Goal: Transaction & Acquisition: Purchase product/service

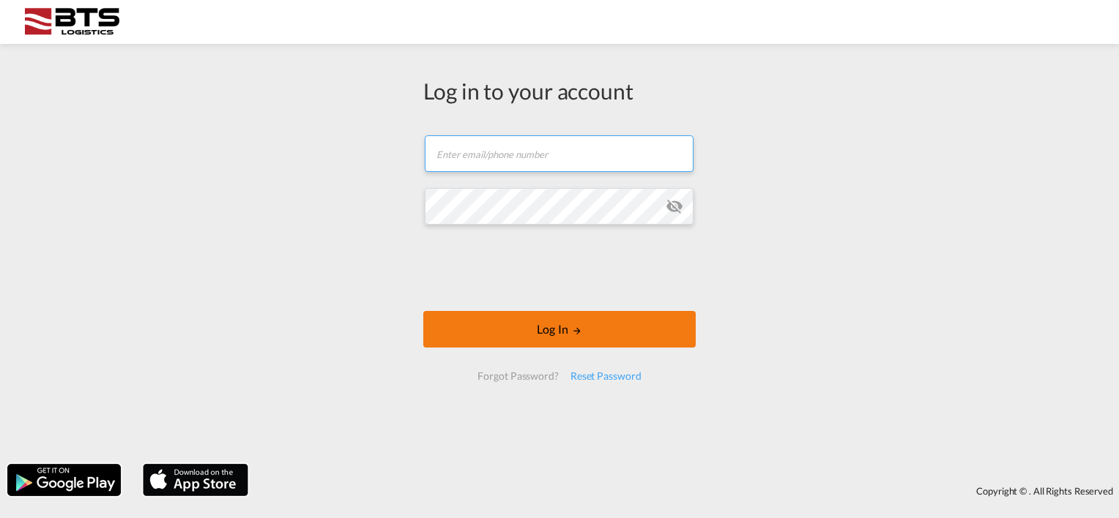
type input "[DOMAIN_NAME][EMAIL_ADDRESS][DOMAIN_NAME]"
click at [548, 329] on button "Log In" at bounding box center [559, 329] width 272 height 37
click at [458, 335] on button "Log In" at bounding box center [559, 329] width 272 height 37
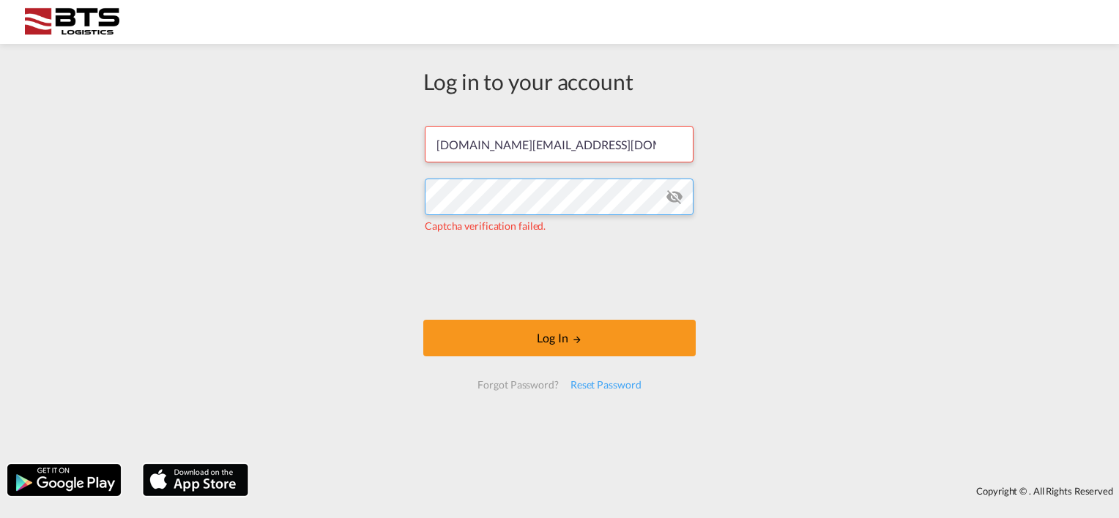
click at [373, 199] on div "Log in to your account sales.nl@btslogistics.com Captcha verification failed. L…" at bounding box center [559, 254] width 1119 height 406
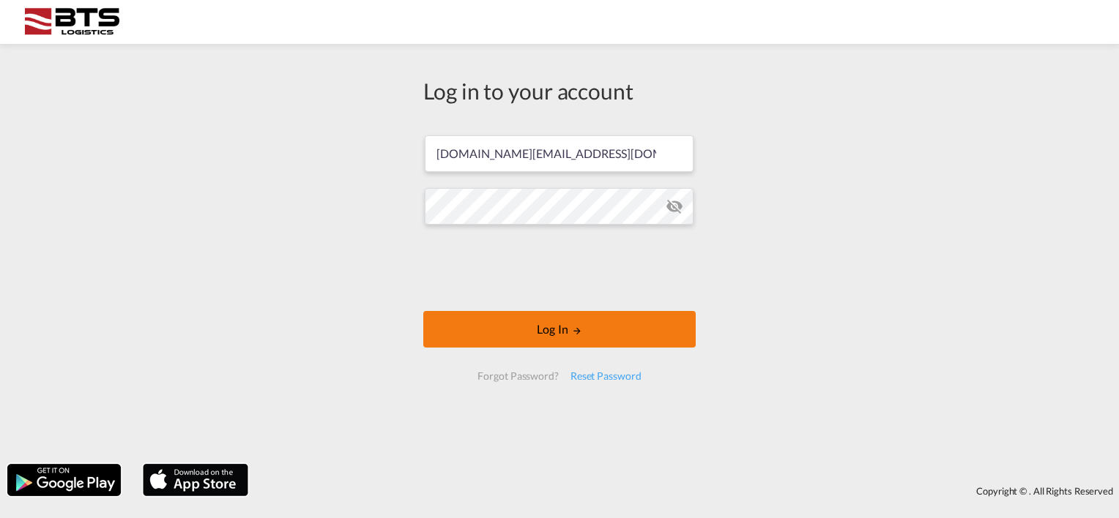
click at [472, 334] on button "Log In" at bounding box center [559, 329] width 272 height 37
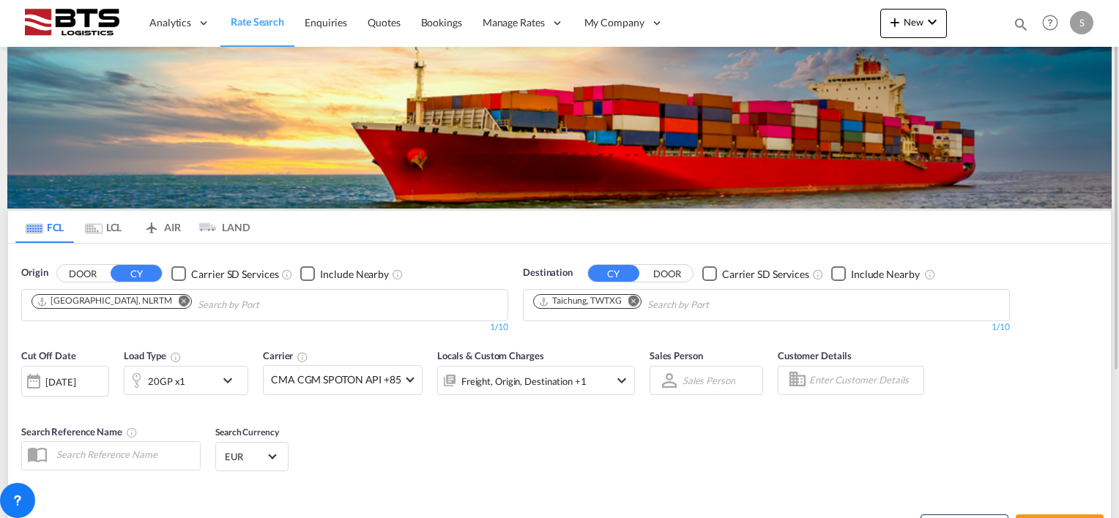
click at [636, 299] on md-icon "Remove" at bounding box center [633, 301] width 11 height 11
click at [576, 302] on body "Analytics Reports Dashboard Rate Search Enquiries Quotes Bookings" at bounding box center [559, 259] width 1119 height 518
click at [576, 302] on input "Chips input." at bounding box center [602, 305] width 139 height 23
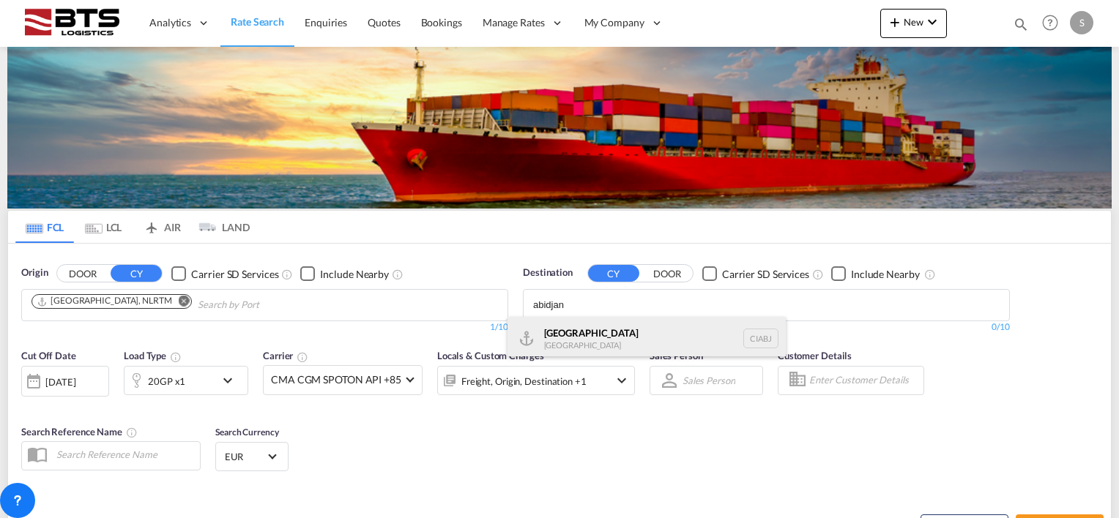
type input "abidjan"
click at [563, 333] on div "Abidjan Ivory Coast CIABJ" at bounding box center [646, 339] width 278 height 44
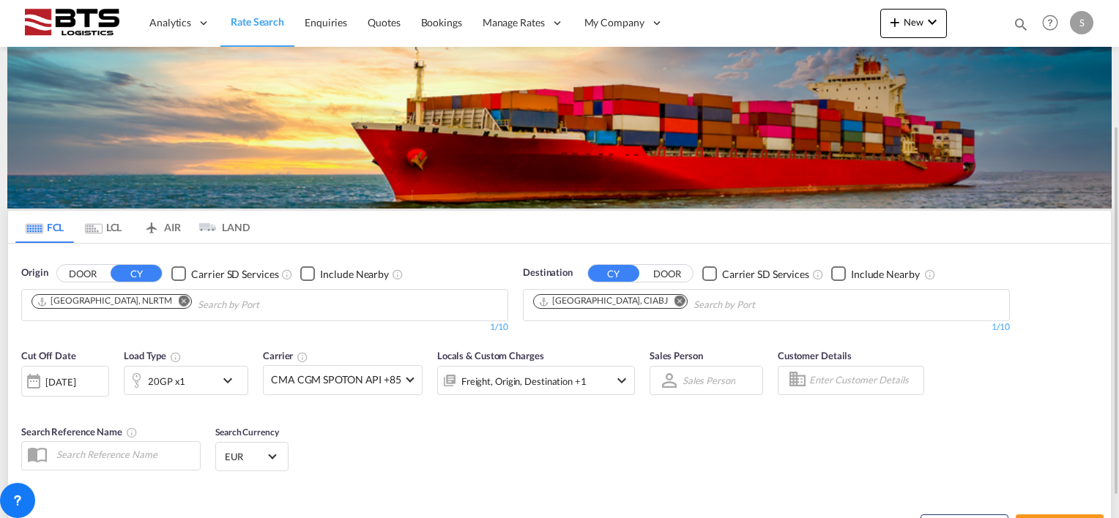
scroll to position [146, 0]
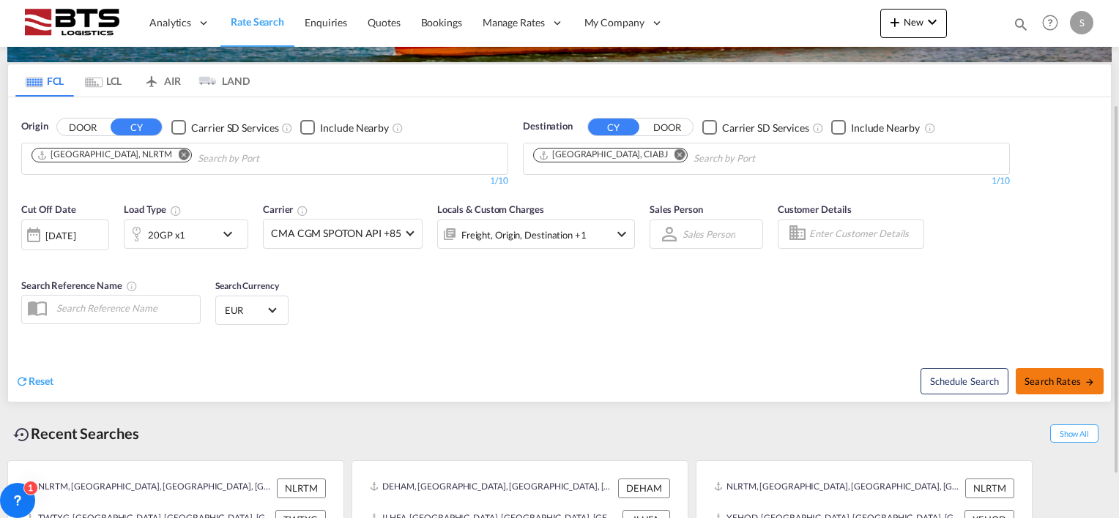
click at [1040, 376] on span "Search Rates" at bounding box center [1059, 382] width 70 height 12
type input "NLRTM to CIABJ / 9 Sep 2025"
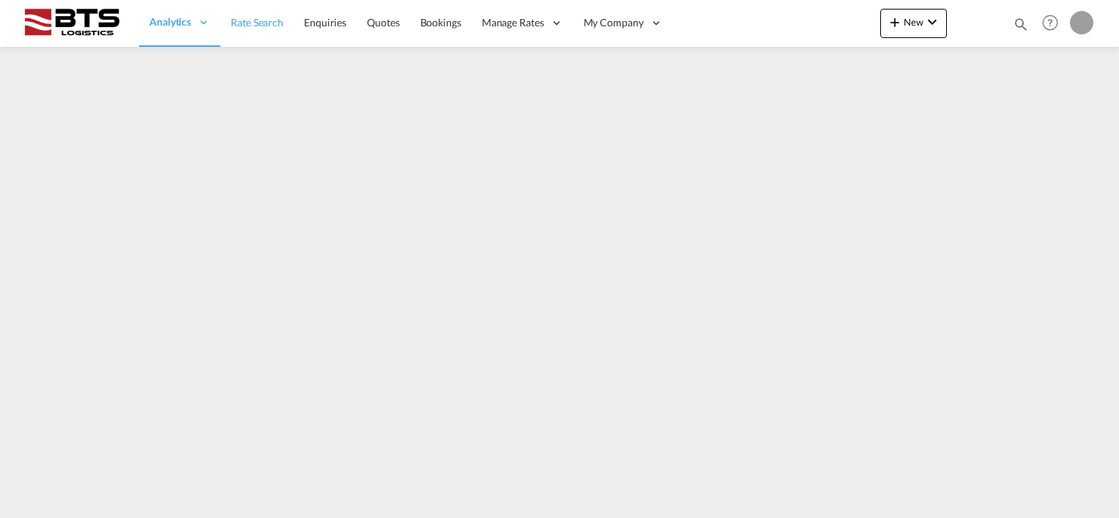
click at [252, 19] on span "Rate Search" at bounding box center [257, 22] width 53 height 12
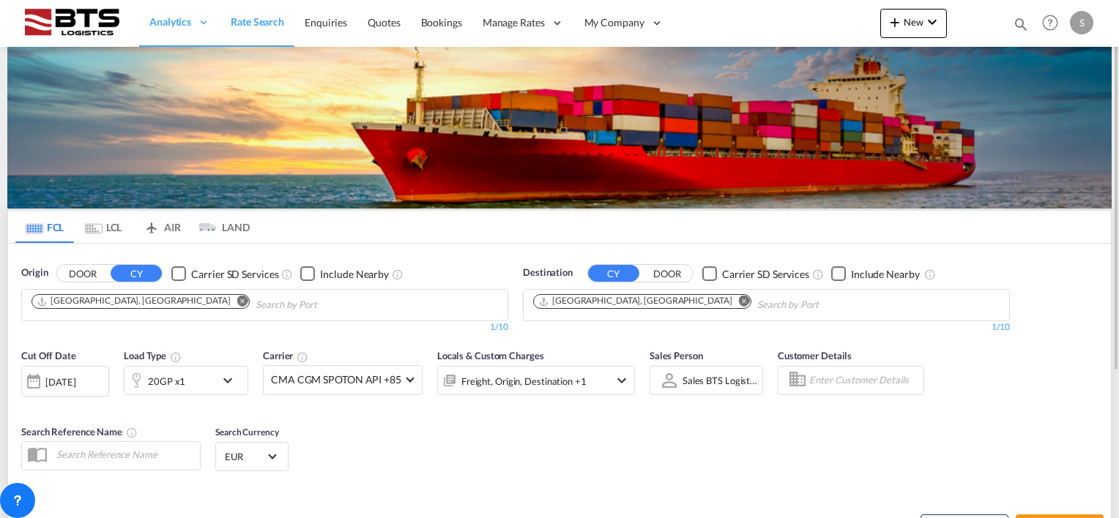
click at [237, 300] on md-icon "Remove" at bounding box center [242, 301] width 11 height 11
click at [124, 302] on input "Chips input." at bounding box center [100, 305] width 139 height 23
click at [97, 305] on body "Analytics Reports Dashboard Rate Search Enquiries Quotes Bookings" at bounding box center [559, 259] width 1119 height 518
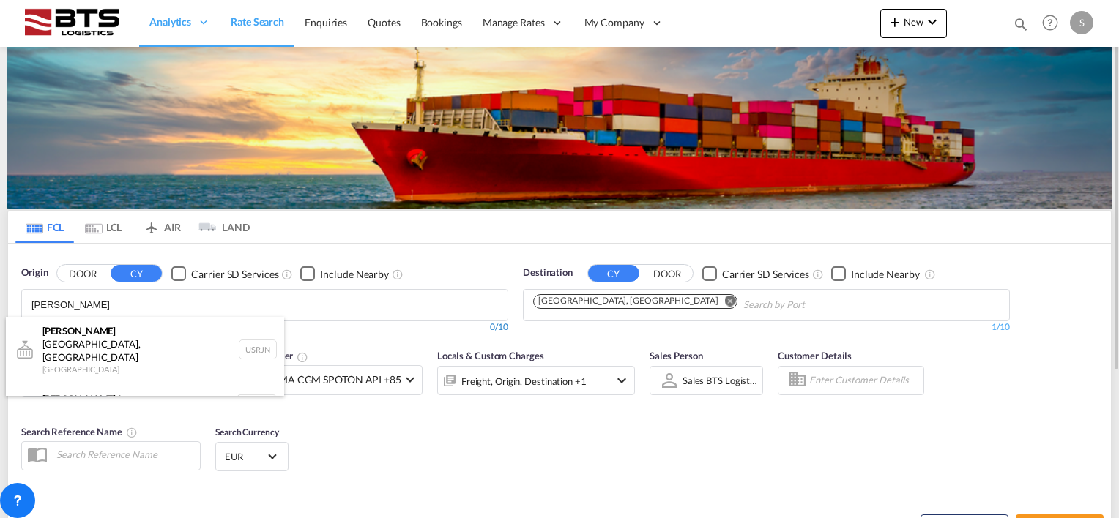
type input "[PERSON_NAME]"
click at [86, 383] on div "[PERSON_NAME] dam [GEOGRAPHIC_DATA] NLRTM" at bounding box center [145, 405] width 278 height 44
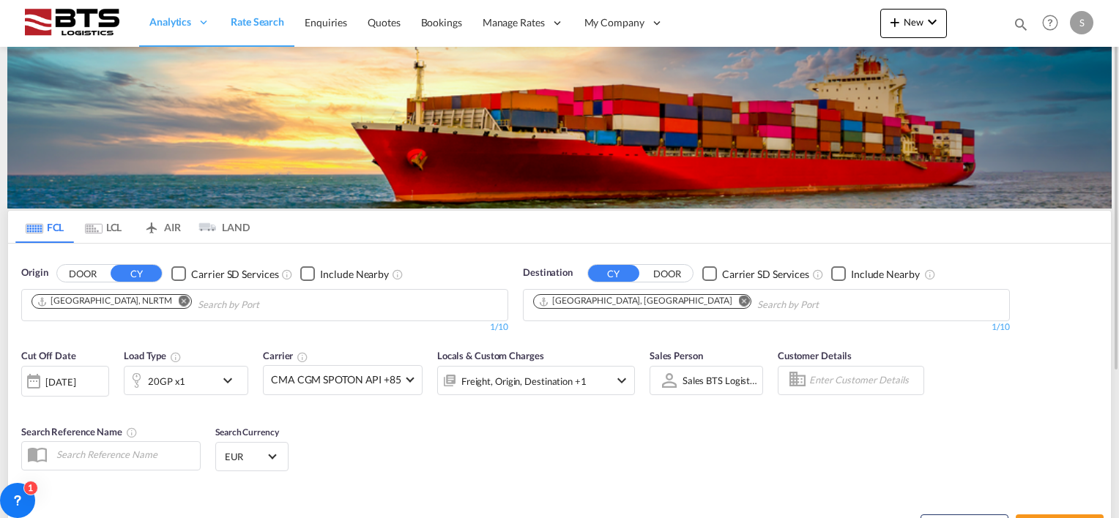
click at [739, 302] on md-icon "Remove" at bounding box center [744, 301] width 11 height 11
click at [586, 305] on body "Analytics Reports Dashboard Rate Search Enquiries Quotes Bookings" at bounding box center [559, 259] width 1119 height 518
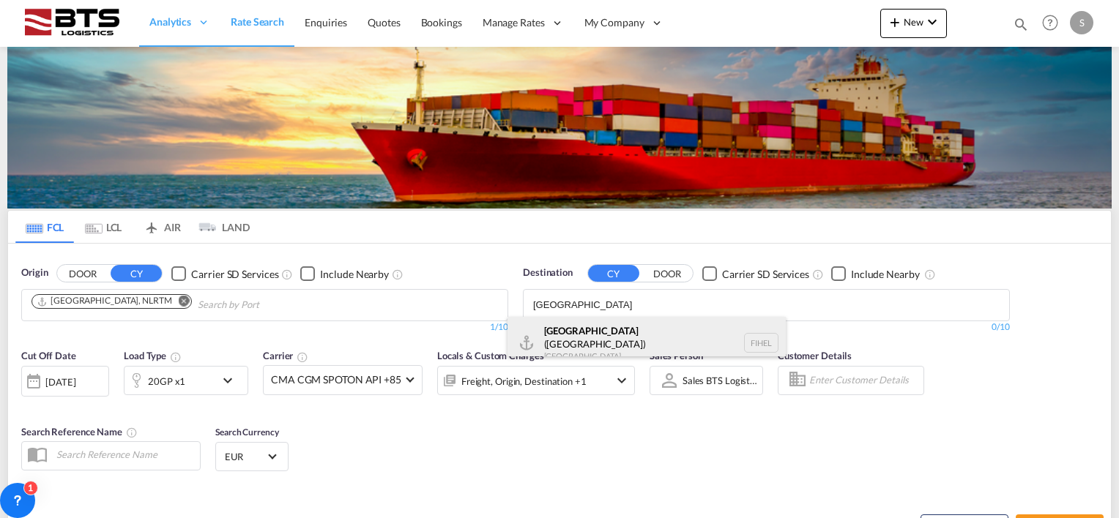
type input "[GEOGRAPHIC_DATA]"
click at [580, 332] on div "[GEOGRAPHIC_DATA] ([GEOGRAPHIC_DATA]) [GEOGRAPHIC_DATA] [GEOGRAPHIC_DATA]" at bounding box center [646, 343] width 278 height 53
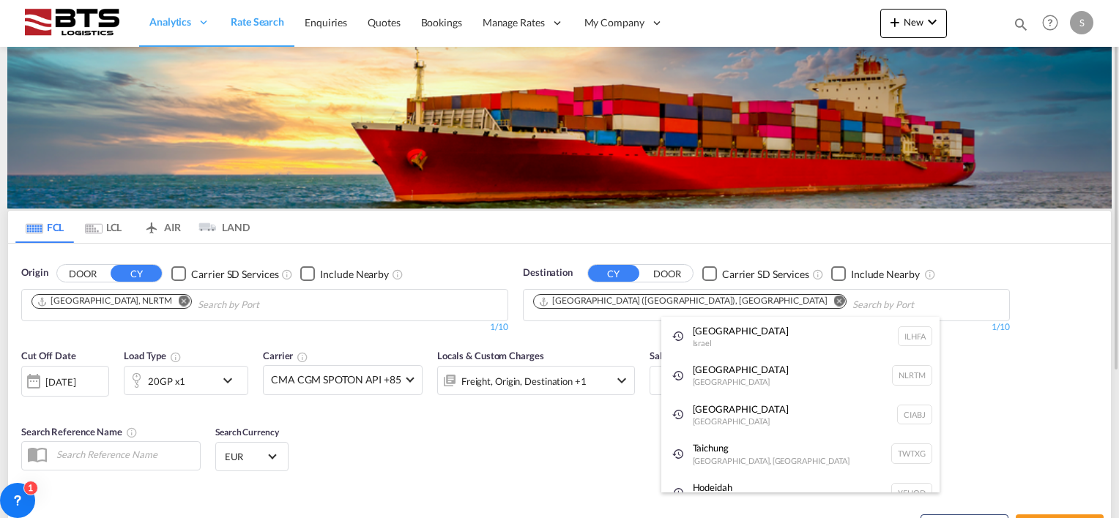
drag, startPoint x: 388, startPoint y: 444, endPoint x: 302, endPoint y: 428, distance: 87.9
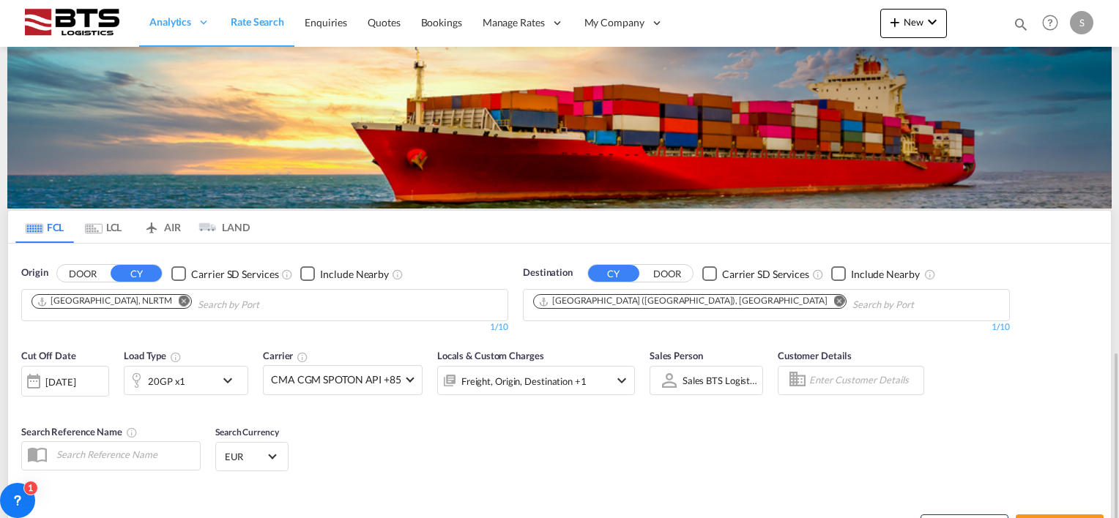
scroll to position [205, 0]
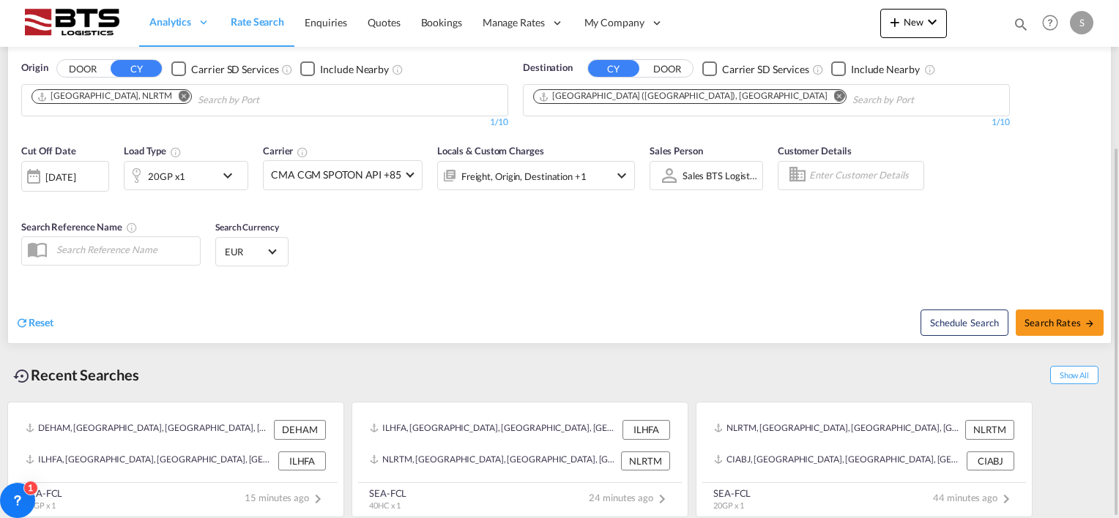
click at [227, 175] on md-icon "icon-chevron-down" at bounding box center [231, 176] width 25 height 18
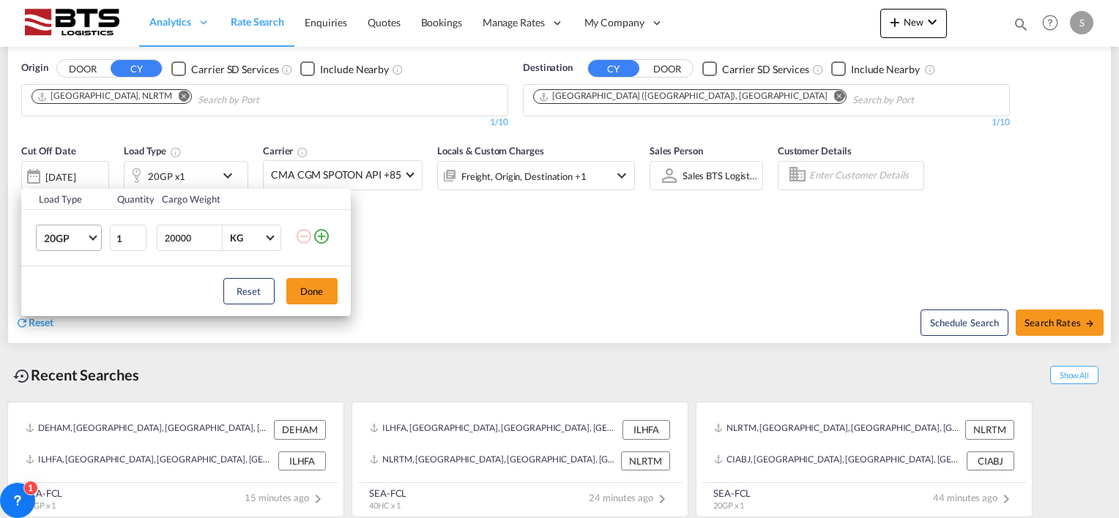
click at [97, 245] on md-select-value "20GP" at bounding box center [71, 238] width 59 height 25
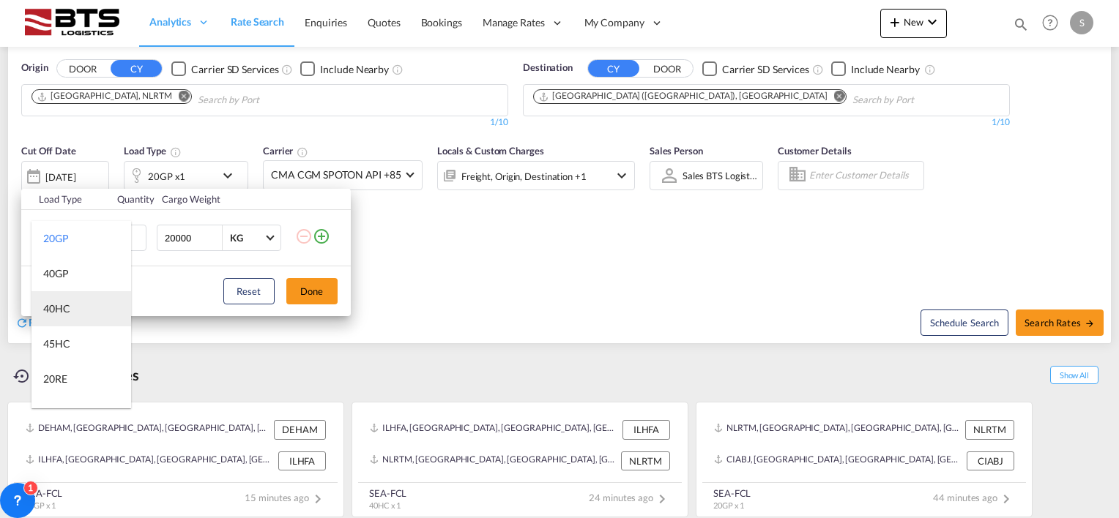
drag, startPoint x: 62, startPoint y: 308, endPoint x: 102, endPoint y: 306, distance: 40.3
click at [62, 308] on div "40HC" at bounding box center [56, 309] width 27 height 15
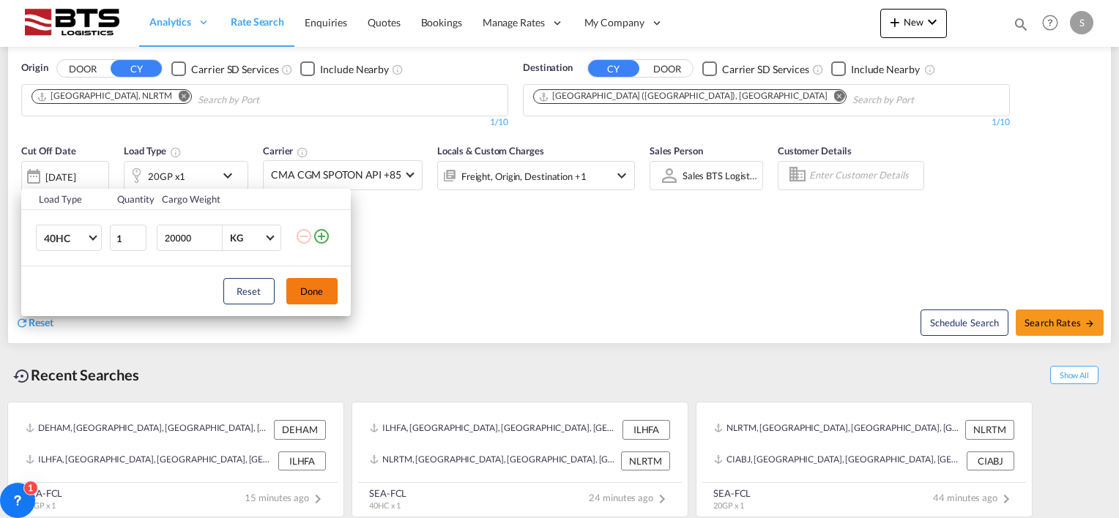
click at [318, 293] on button "Done" at bounding box center [311, 291] width 51 height 26
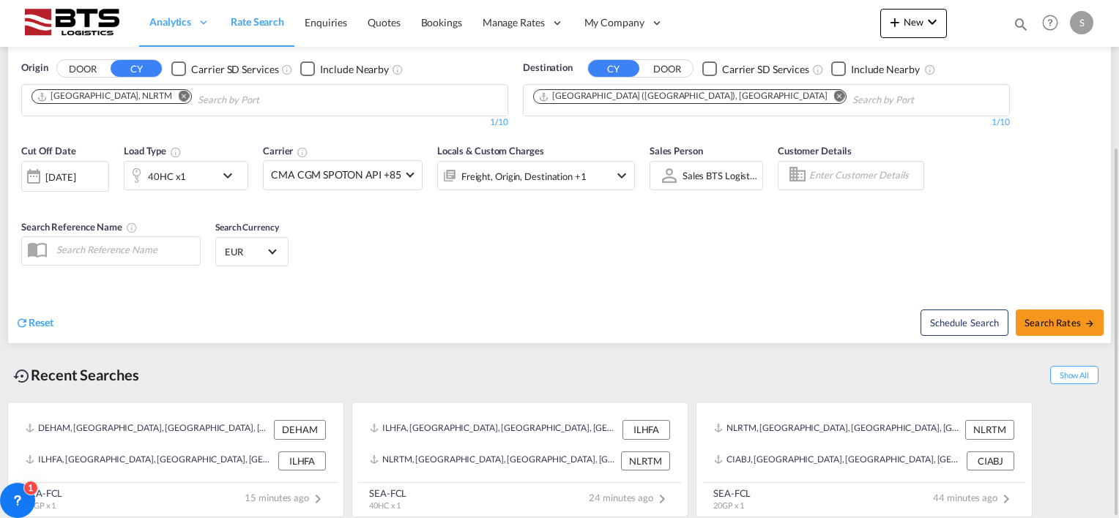
drag, startPoint x: 507, startPoint y: 246, endPoint x: 653, endPoint y: 235, distance: 146.8
click at [510, 244] on div "Cut Off Date [DATE] [DATE] Load Type 40HC x1 Carrier CMA CGM SPOTON API +85 Onl…" at bounding box center [559, 207] width 1103 height 143
click at [1091, 319] on md-icon "icon-arrow-right" at bounding box center [1089, 323] width 10 height 10
type input "NLRTM to FIHEL / [DATE]"
